Goal: Task Accomplishment & Management: Manage account settings

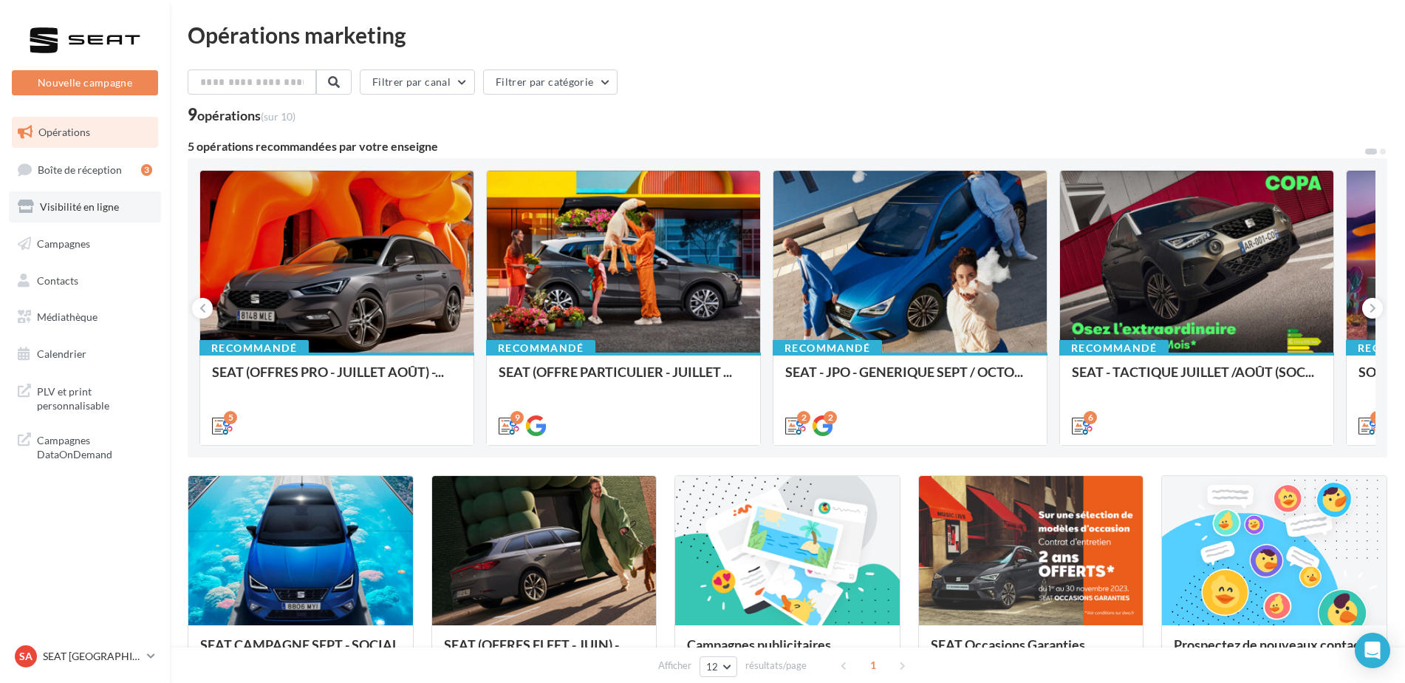
click at [90, 220] on link "Visibilité en ligne" at bounding box center [85, 206] width 152 height 31
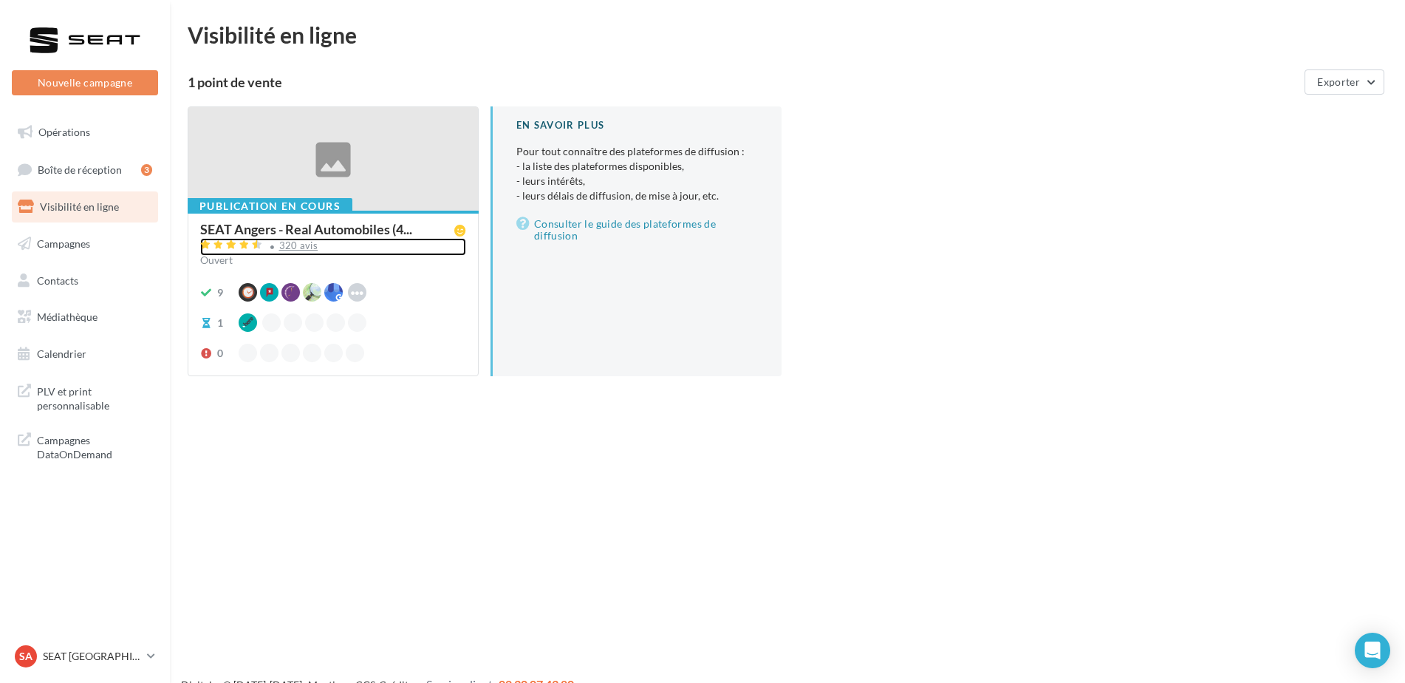
click at [305, 241] on div "320 avis" at bounding box center [298, 246] width 39 height 10
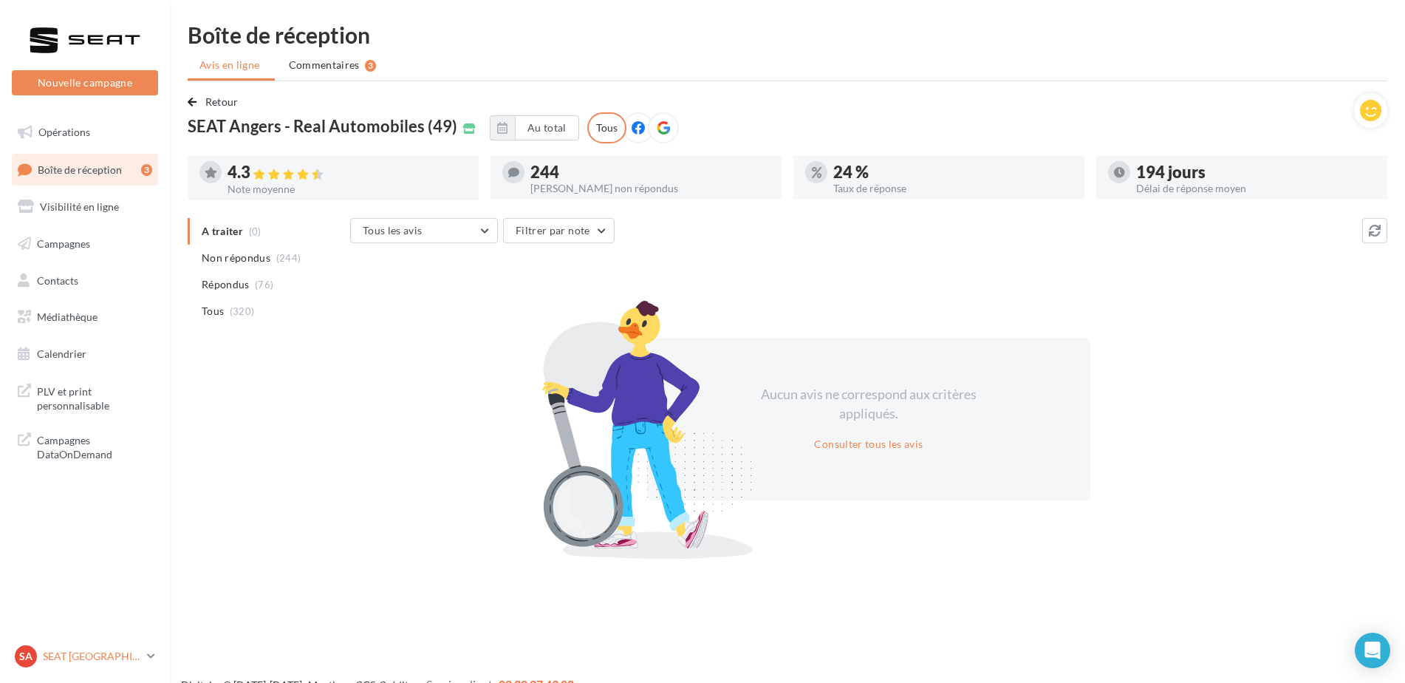
click at [86, 649] on p "SEAT [GEOGRAPHIC_DATA]" at bounding box center [92, 656] width 98 height 15
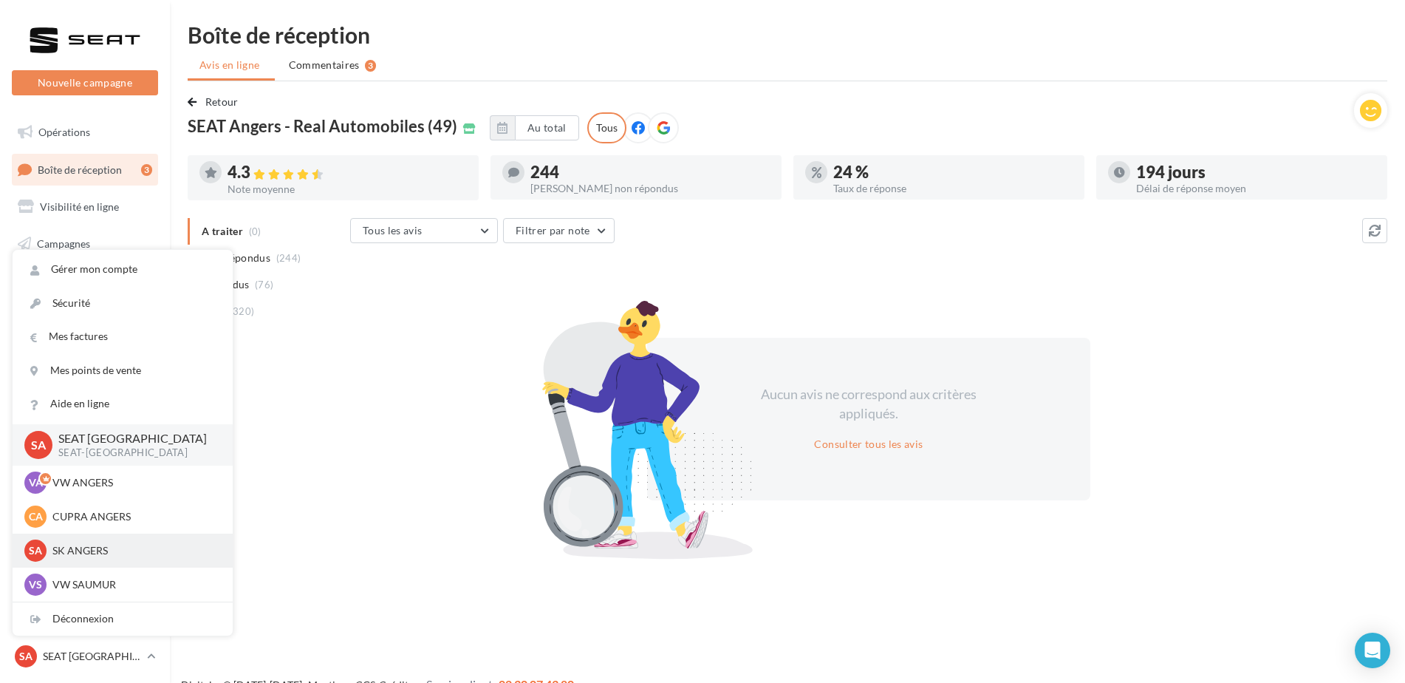
click at [112, 556] on p "SK ANGERS" at bounding box center [133, 550] width 163 height 15
